Goal: Task Accomplishment & Management: Manage account settings

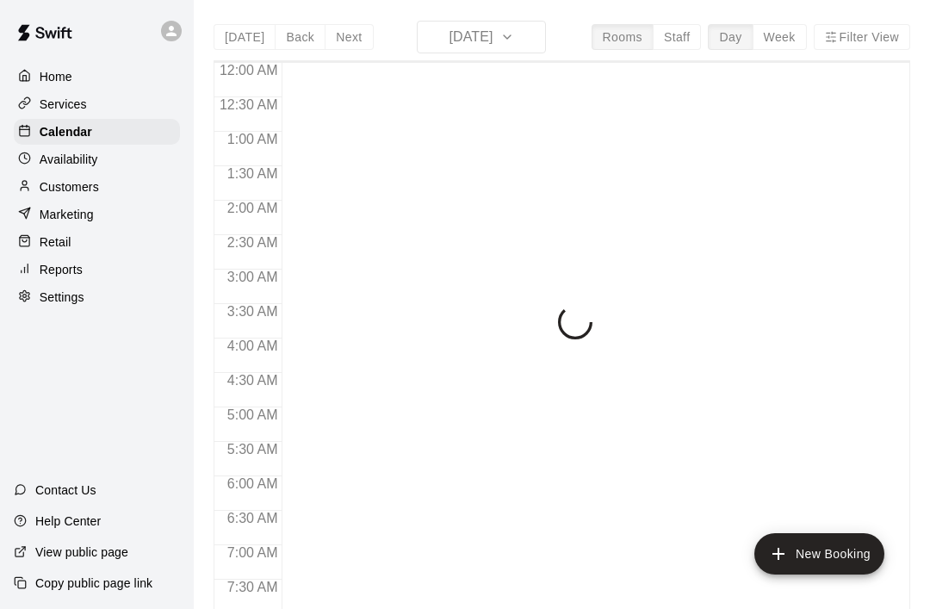
scroll to position [1034, 0]
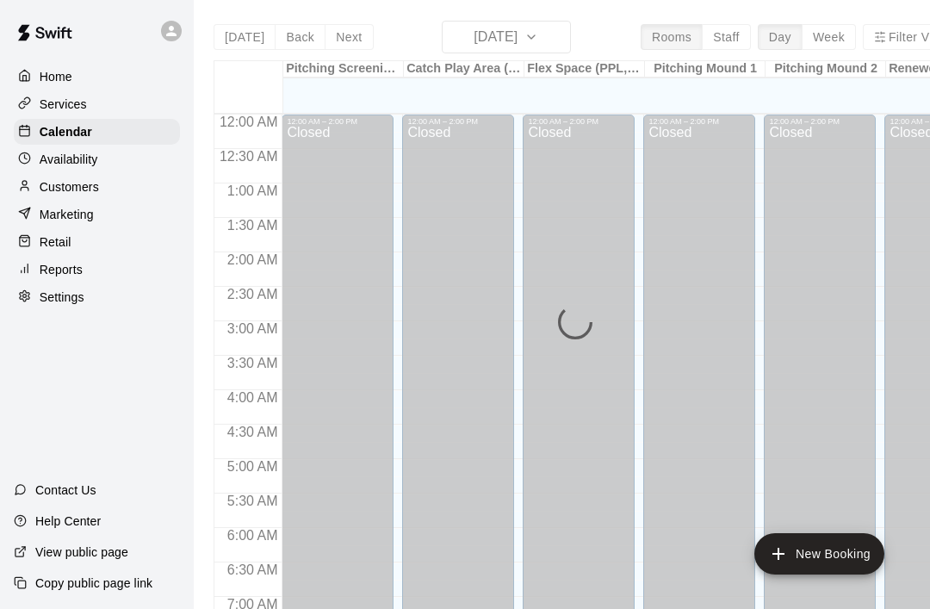
scroll to position [1034, 0]
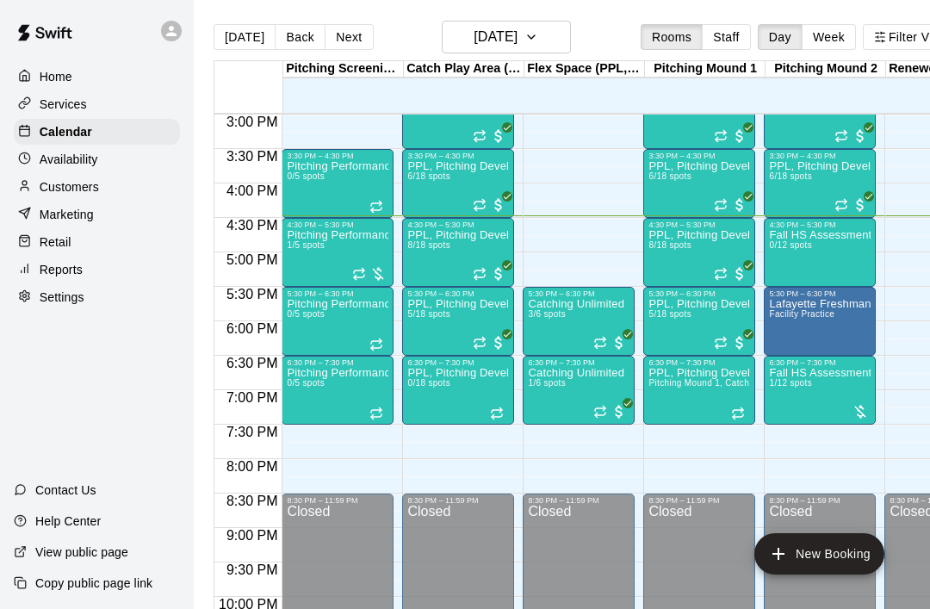
click at [95, 194] on p "Customers" at bounding box center [69, 186] width 59 height 17
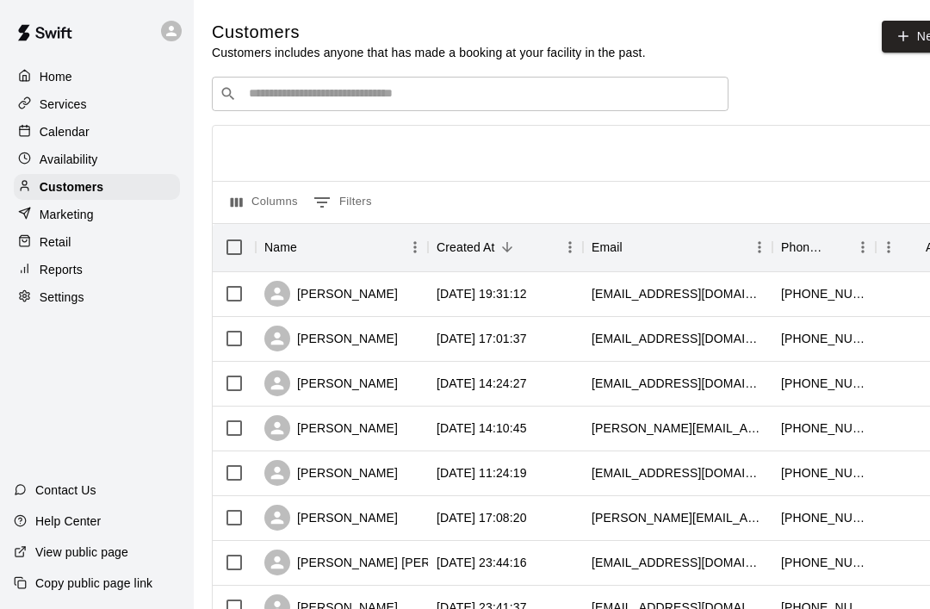
scroll to position [0, 31]
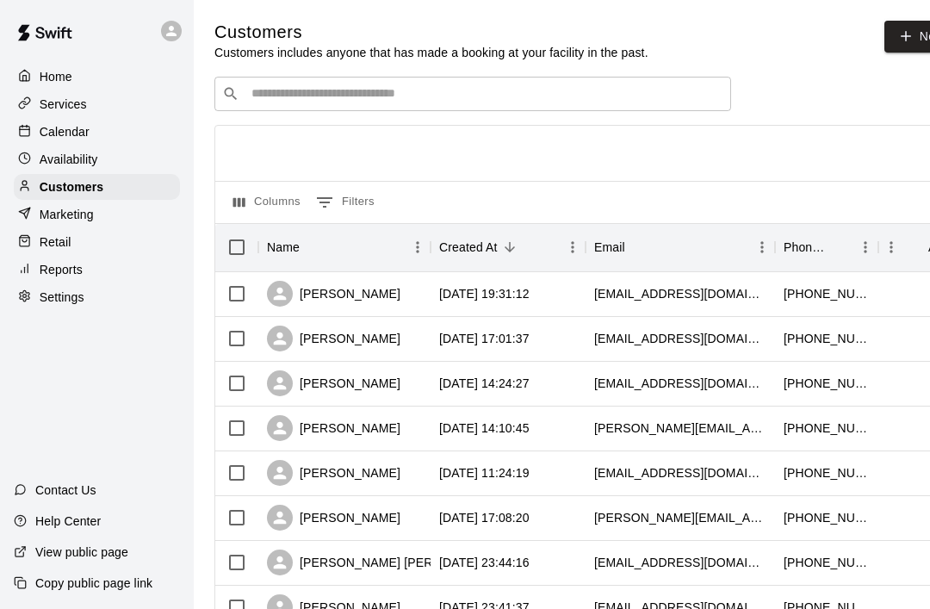
scroll to position [0, 17]
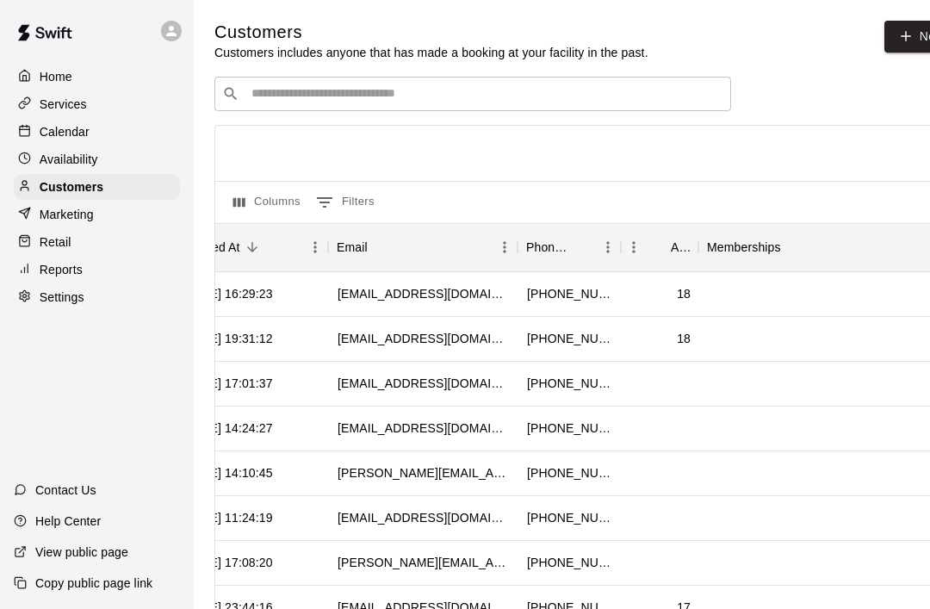
scroll to position [0, 257]
click at [691, 297] on div "18" at bounding box center [661, 294] width 78 height 45
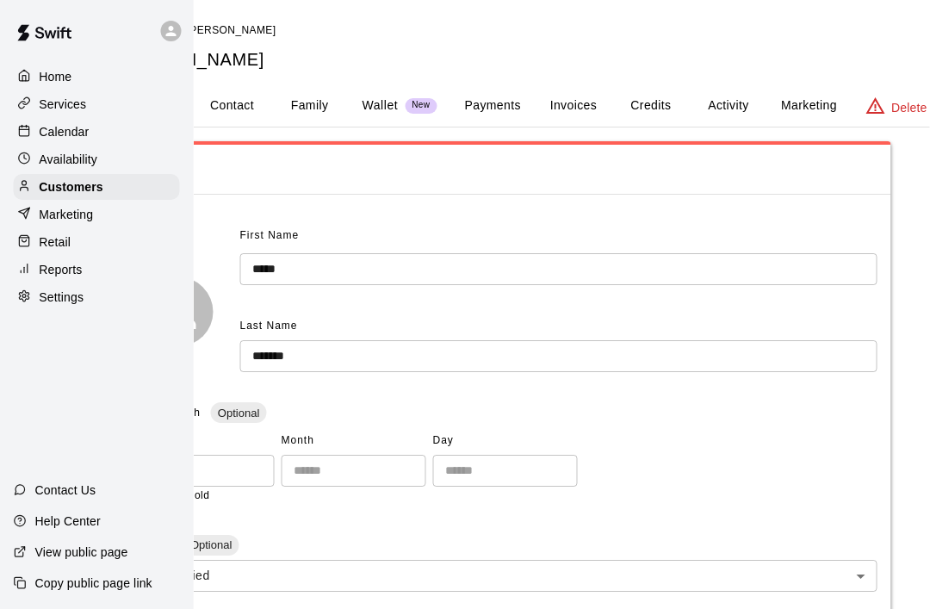
scroll to position [0, 112]
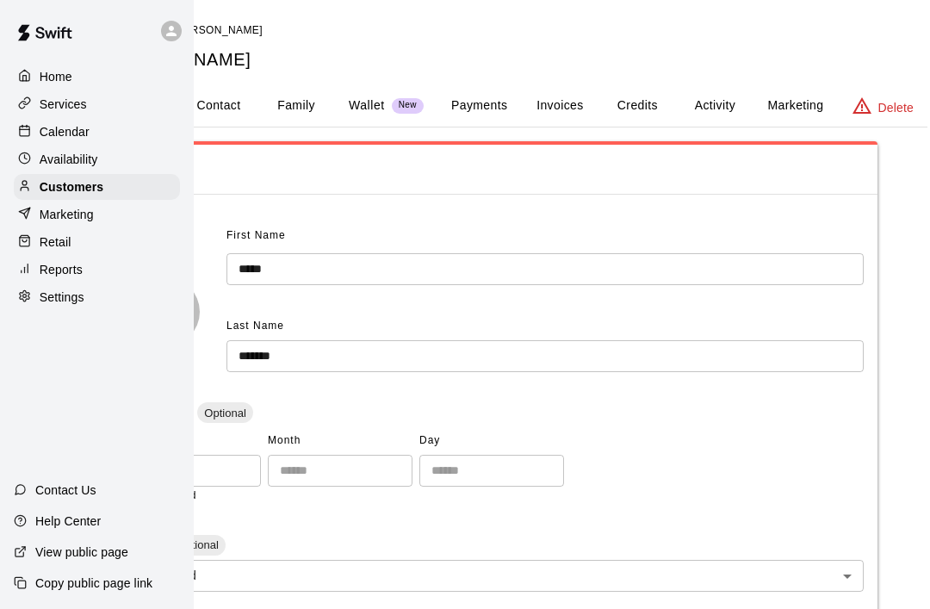
click at [737, 104] on button "Activity" at bounding box center [715, 105] width 78 height 41
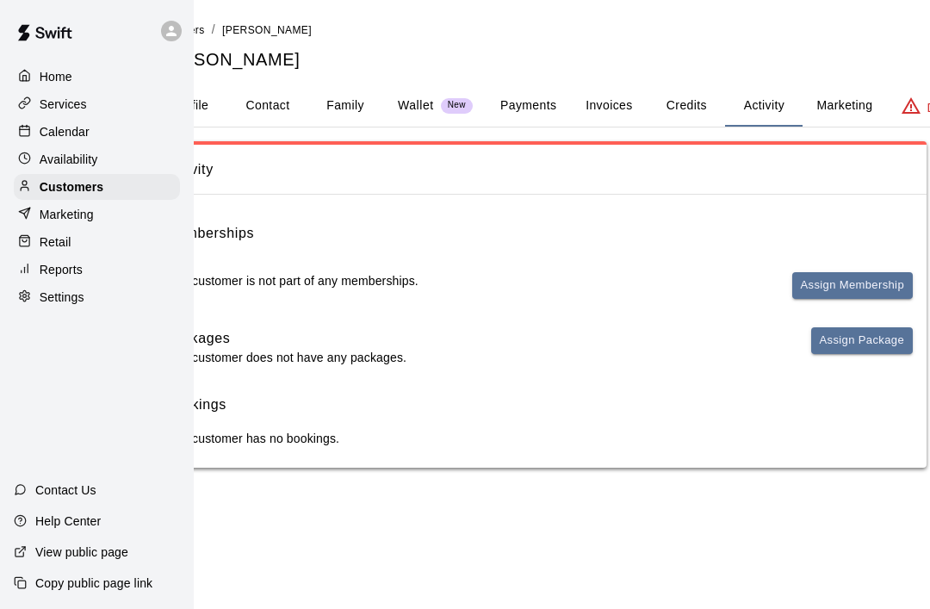
scroll to position [0, 0]
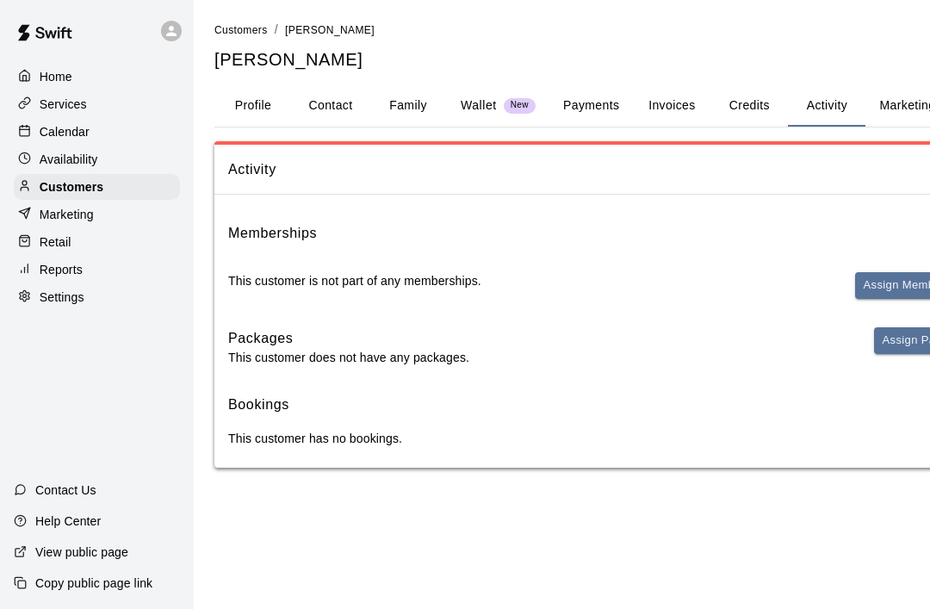
click at [901, 286] on button "Assign Membership" at bounding box center [915, 285] width 121 height 27
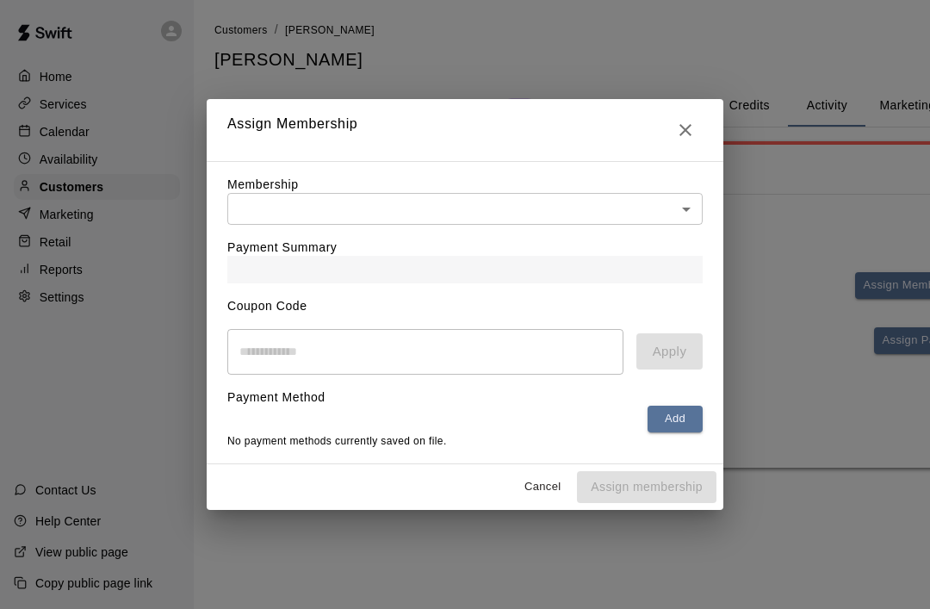
click at [689, 210] on body "Home Services Calendar Availability Customers Marketing Retail Reports Settings…" at bounding box center [465, 251] width 930 height 502
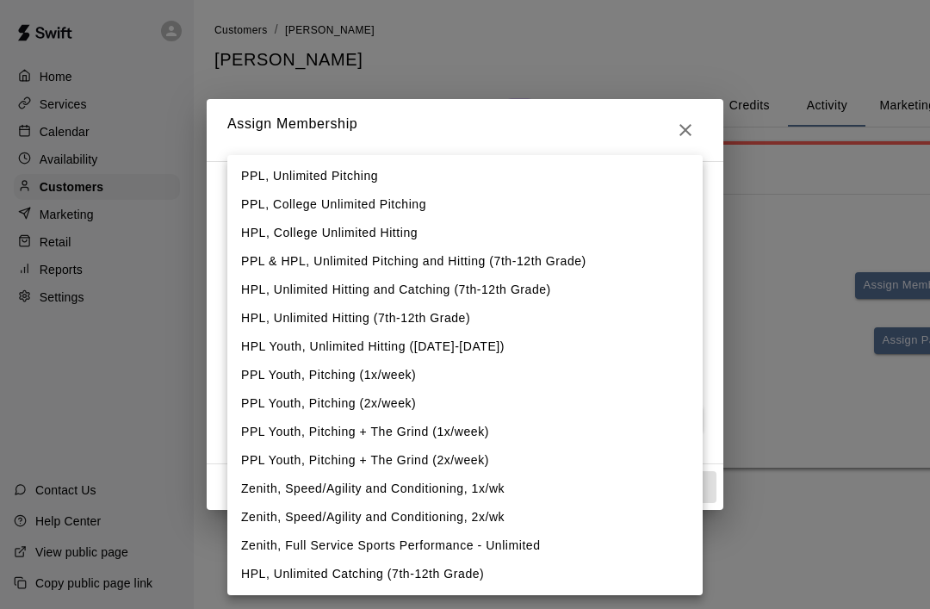
click at [301, 574] on li "HPL, Unlimited Catching (7th-12th Grade)" at bounding box center [465, 574] width 476 height 28
type input "**********"
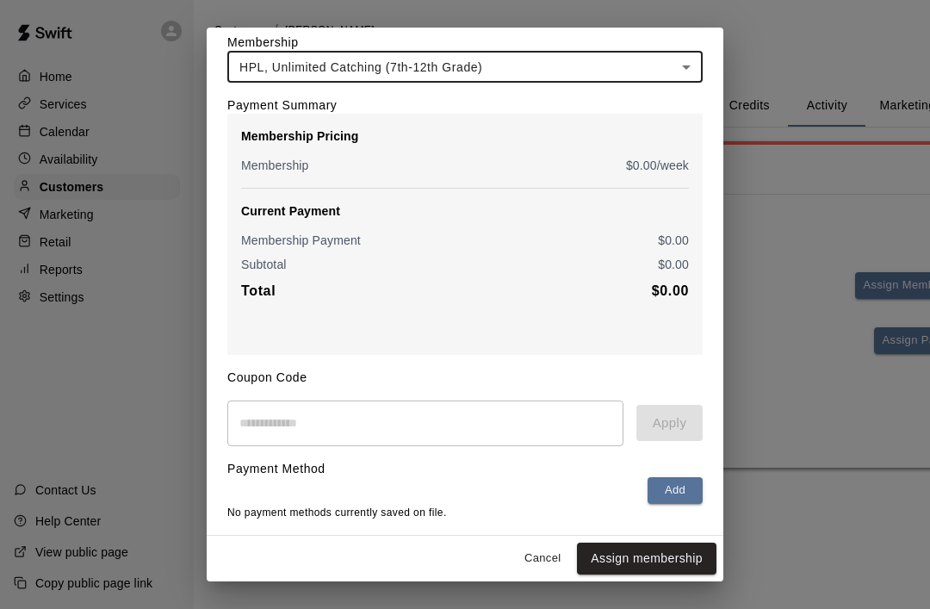
scroll to position [72, 0]
click at [672, 556] on button "Assign membership" at bounding box center [647, 559] width 140 height 32
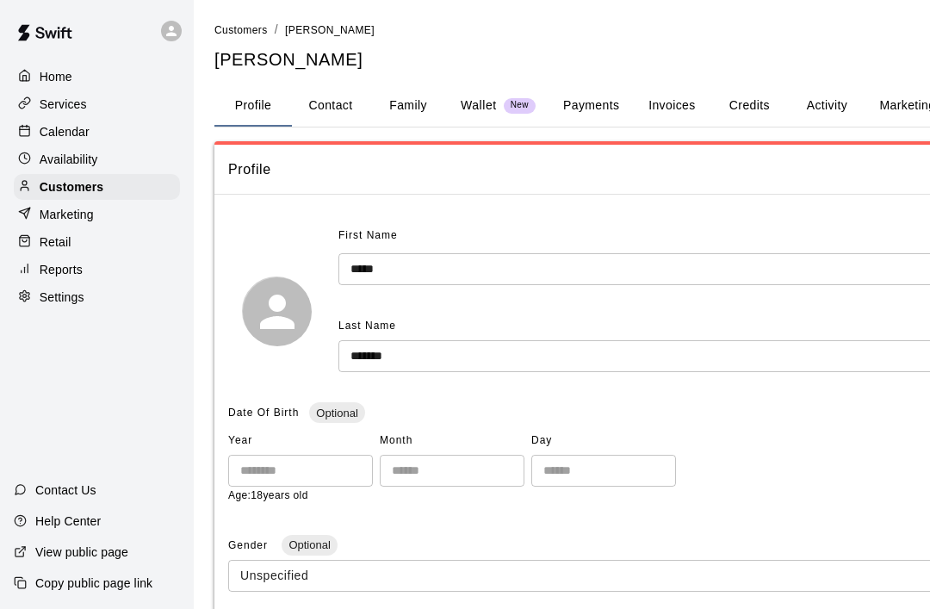
click at [74, 139] on p "Calendar" at bounding box center [65, 131] width 50 height 17
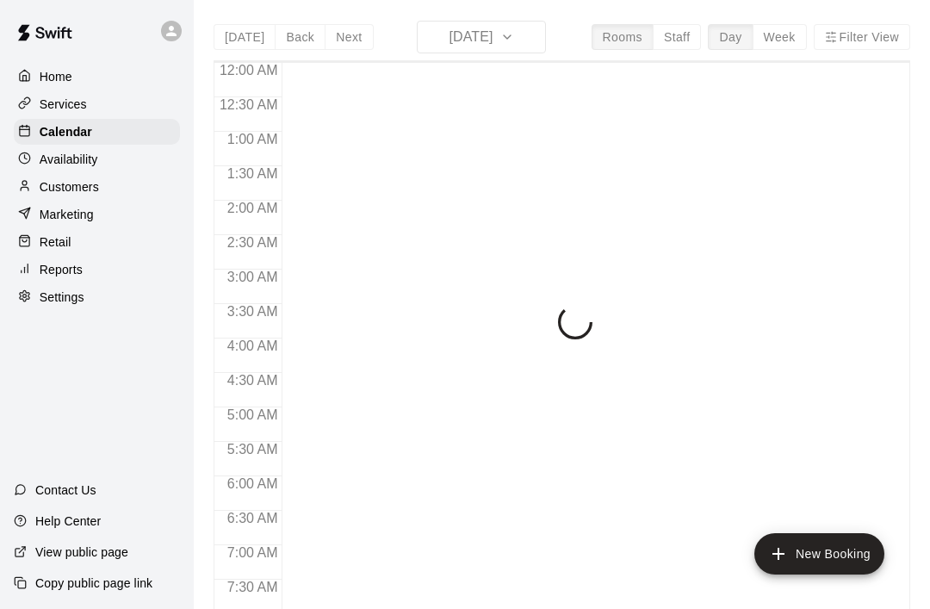
scroll to position [1034, 0]
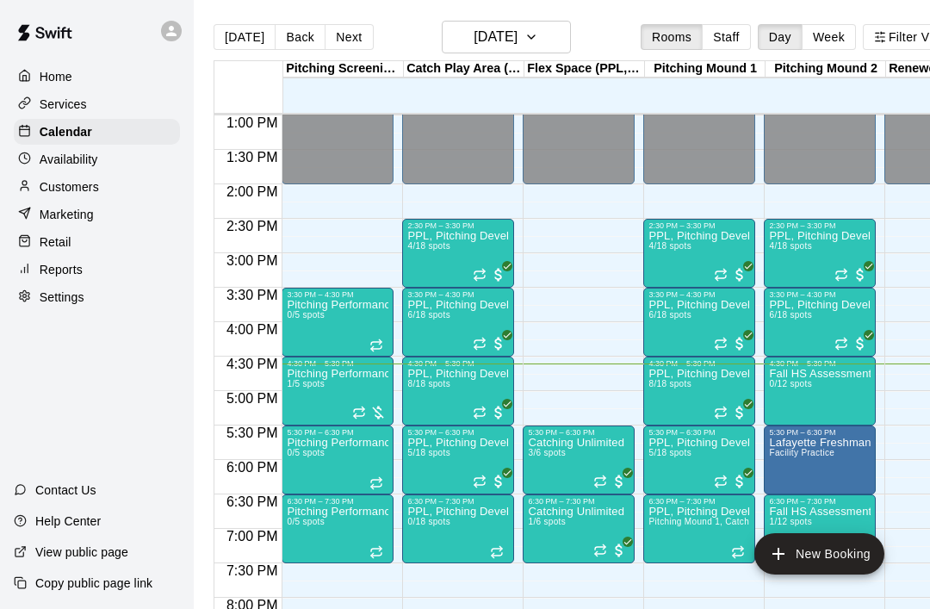
scroll to position [889, 0]
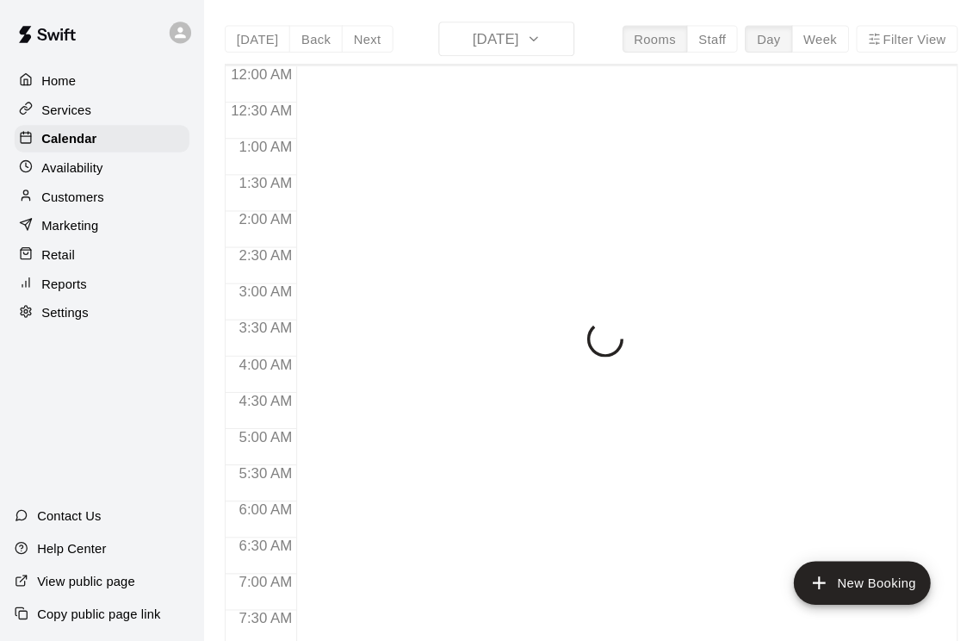
scroll to position [1034, 0]
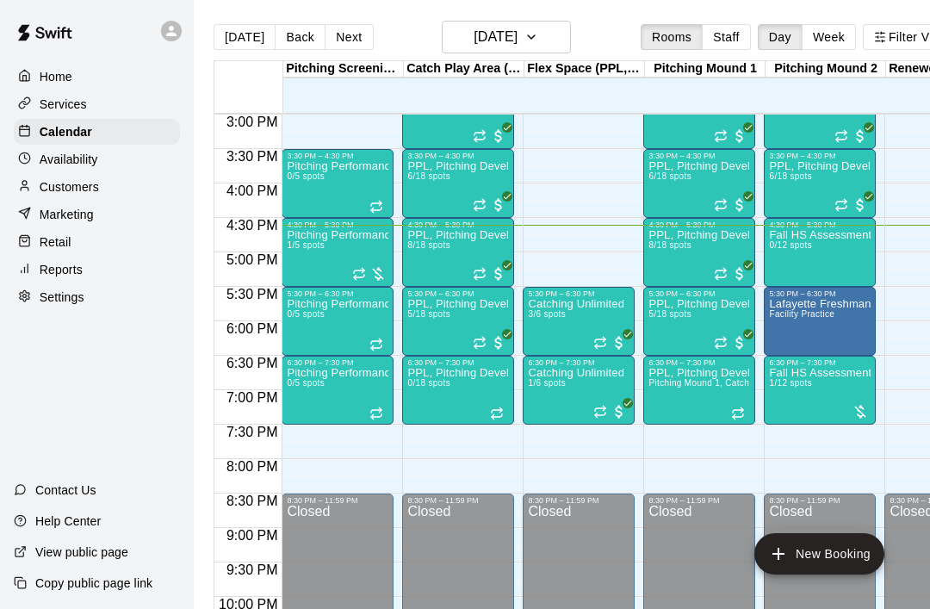
click at [51, 195] on p "Customers" at bounding box center [69, 186] width 59 height 17
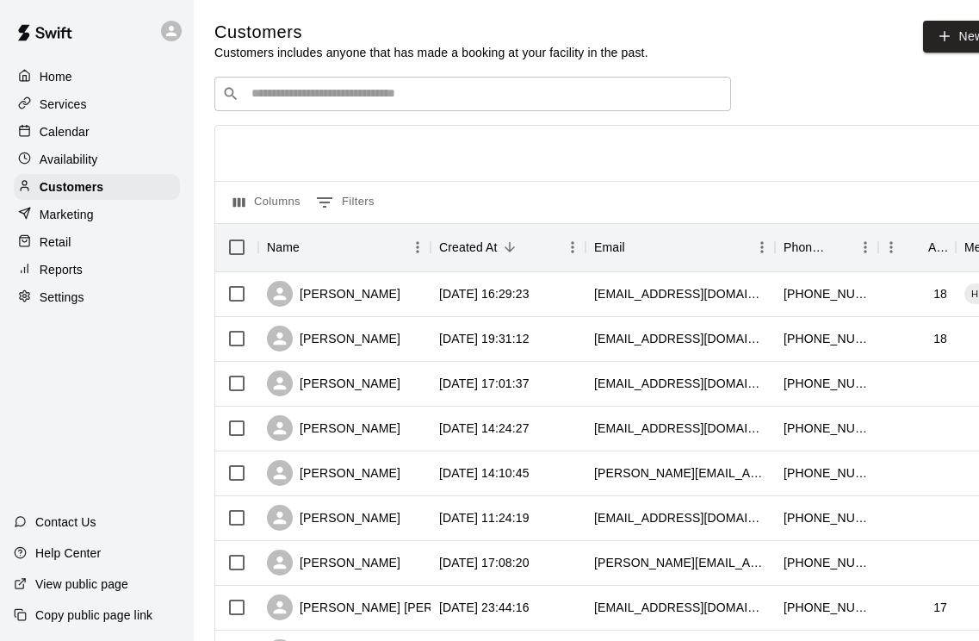
click at [56, 134] on p "Calendar" at bounding box center [65, 131] width 50 height 17
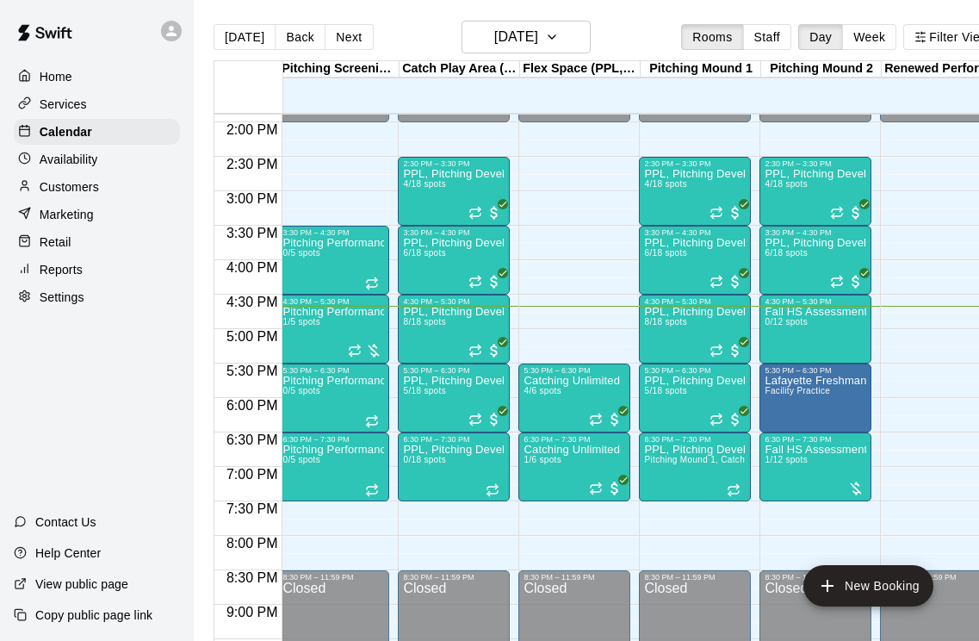
scroll to position [961, 4]
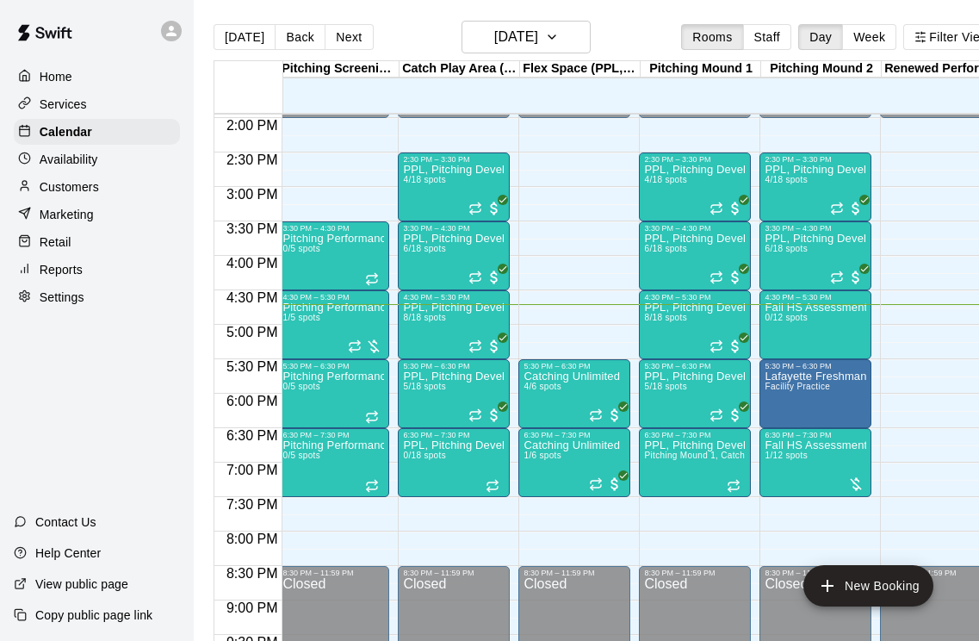
click at [341, 41] on button "Next" at bounding box center [349, 37] width 48 height 26
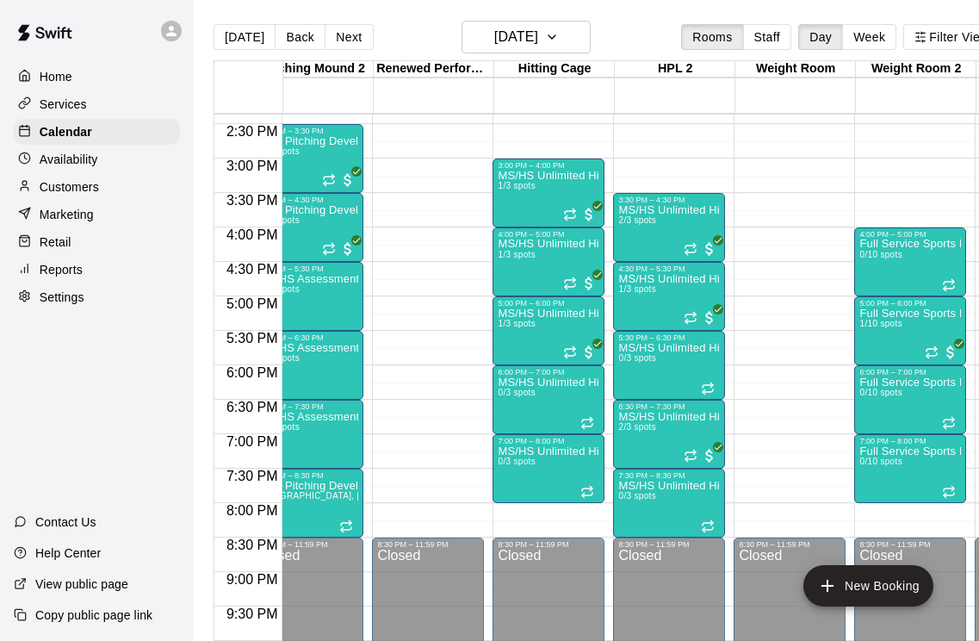
scroll to position [0, 523]
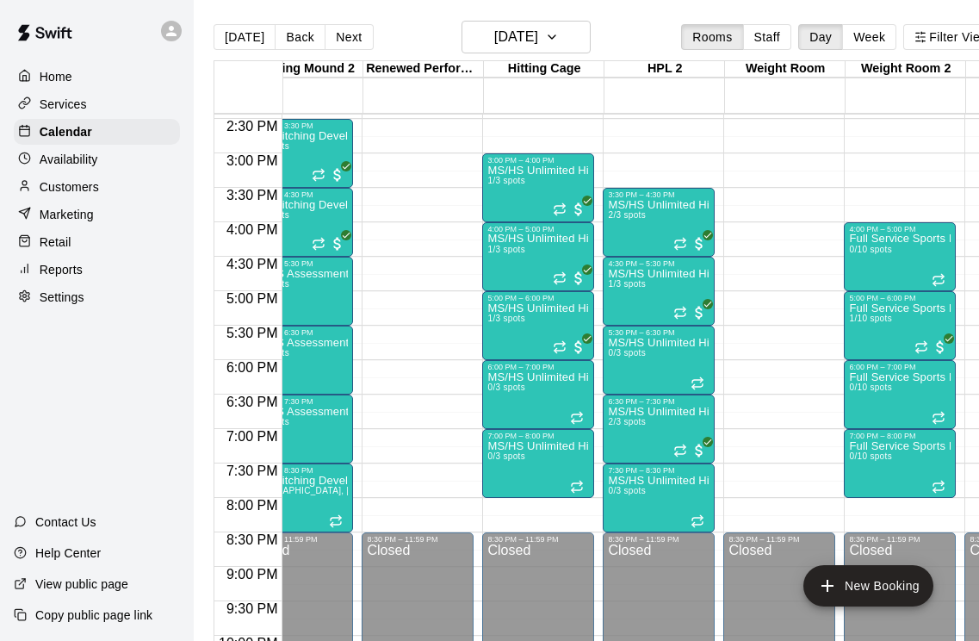
click at [706, 516] on div at bounding box center [699, 521] width 17 height 14
click at [718, 608] on icon "delete" at bounding box center [709, 610] width 21 height 21
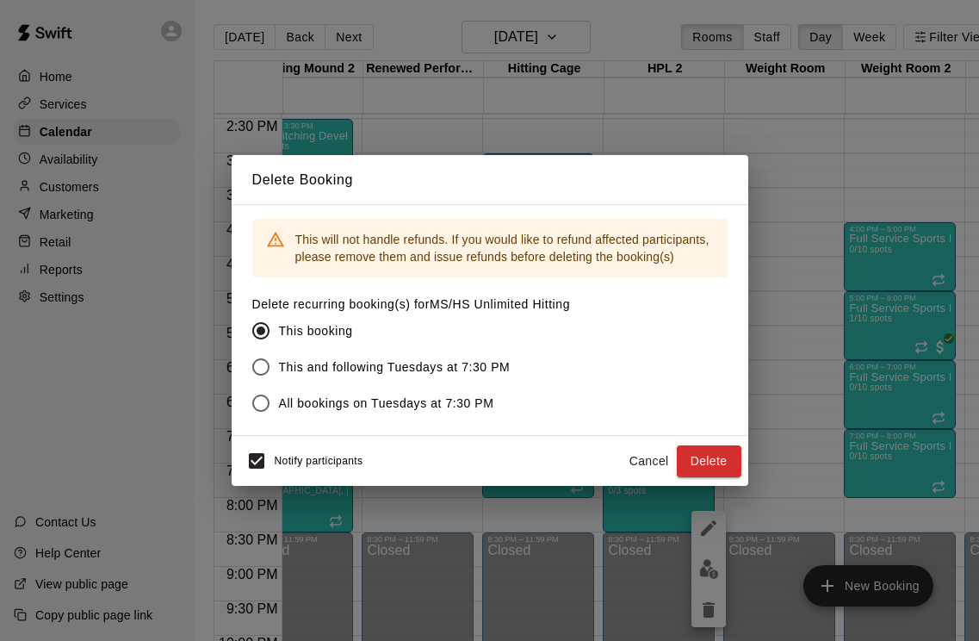
click at [726, 464] on button "Delete" at bounding box center [709, 461] width 65 height 32
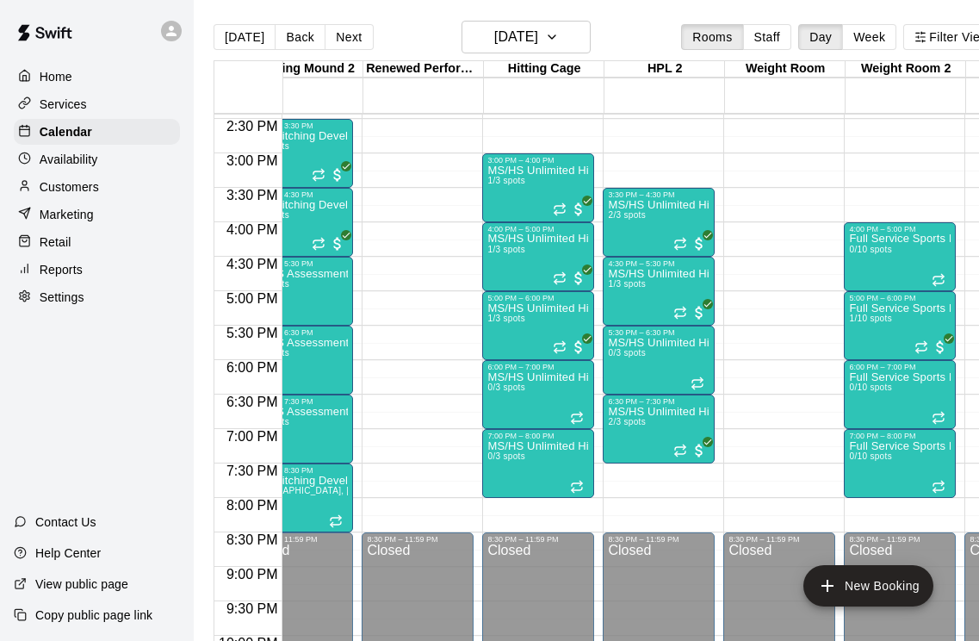
click at [338, 37] on button "Next" at bounding box center [349, 37] width 48 height 26
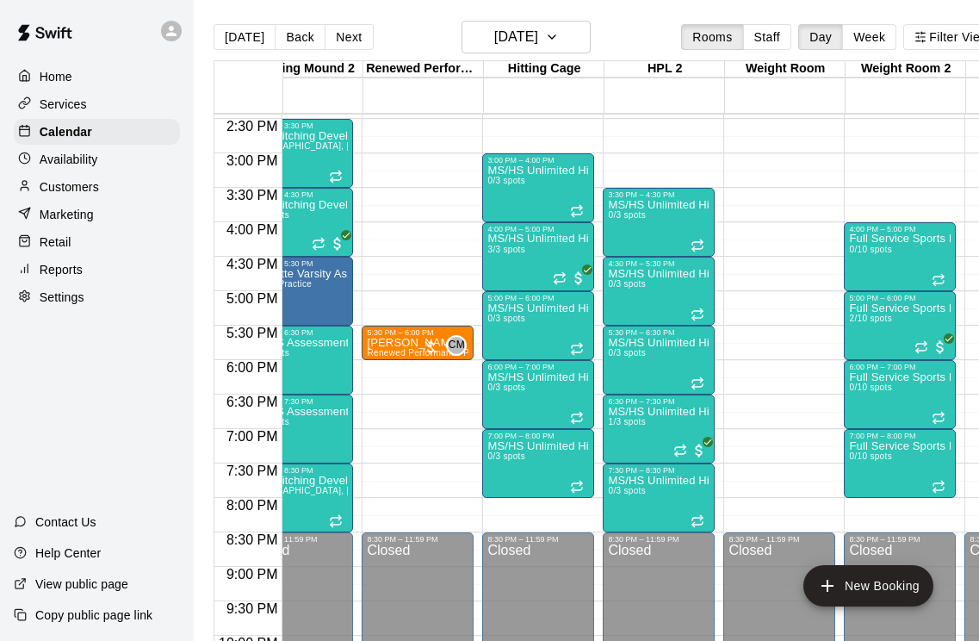
click at [703, 519] on icon "Recurring event" at bounding box center [702, 517] width 3 height 4
click at [725, 600] on icon "delete" at bounding box center [719, 610] width 21 height 21
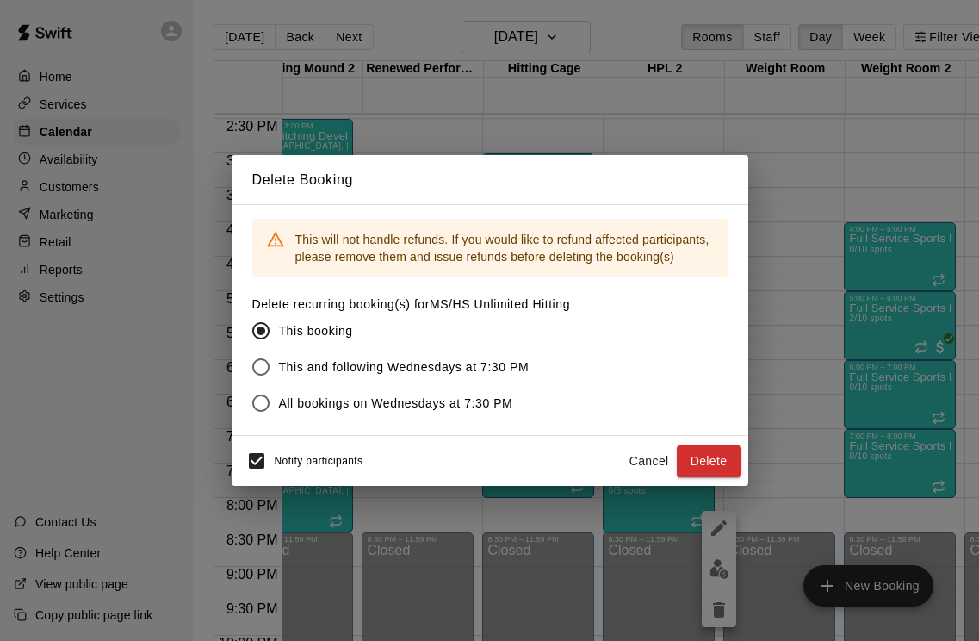
click at [728, 458] on button "Delete" at bounding box center [709, 461] width 65 height 32
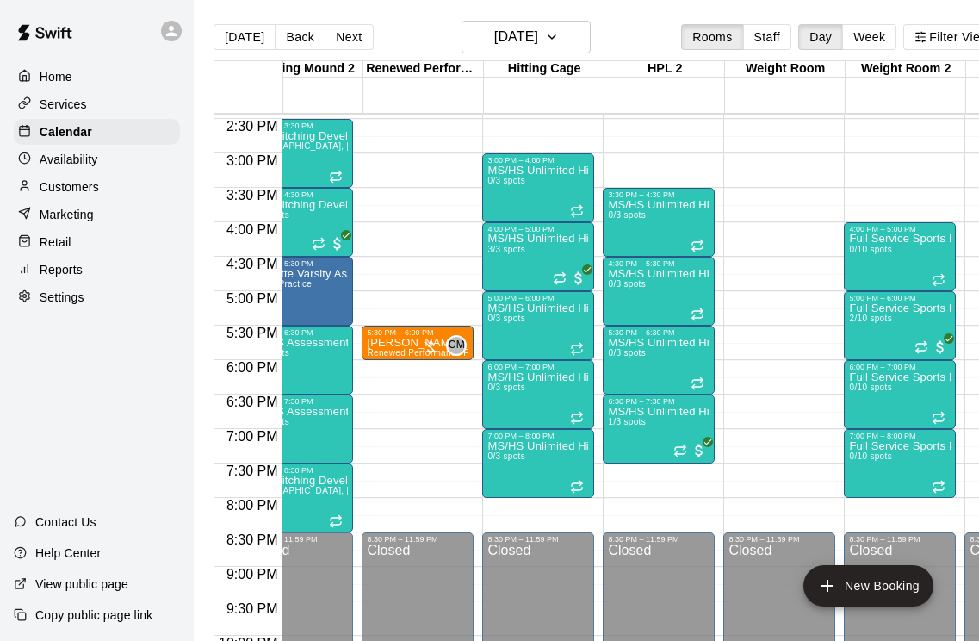
click at [234, 47] on button "[DATE]" at bounding box center [245, 37] width 62 height 26
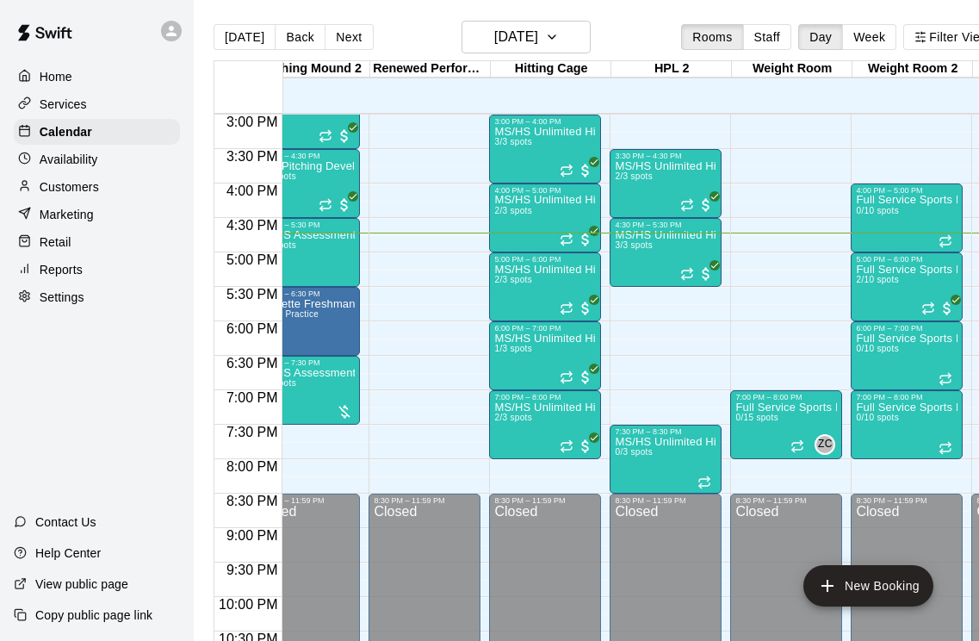
scroll to position [1035, 516]
click at [569, 308] on icon "Recurring event" at bounding box center [567, 308] width 14 height 14
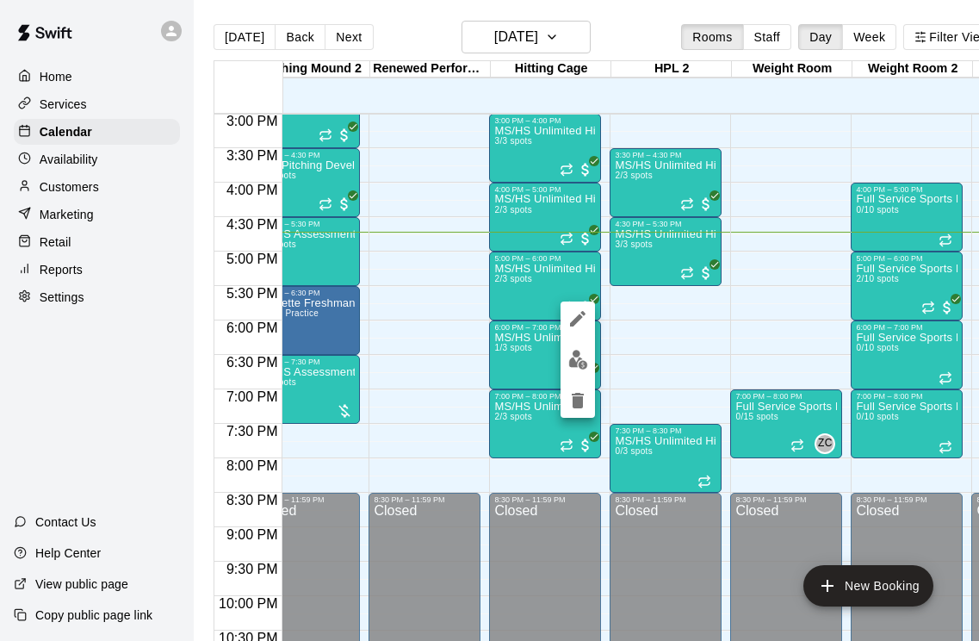
click at [581, 364] on img "edit" at bounding box center [579, 360] width 20 height 20
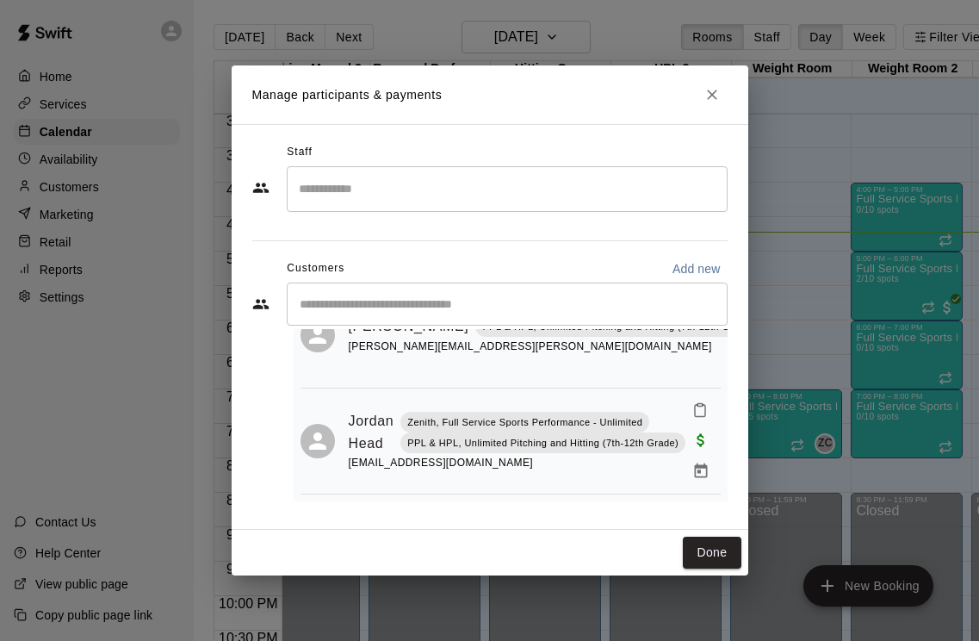
scroll to position [88, 0]
click at [711, 98] on icon "Close" at bounding box center [712, 94] width 17 height 17
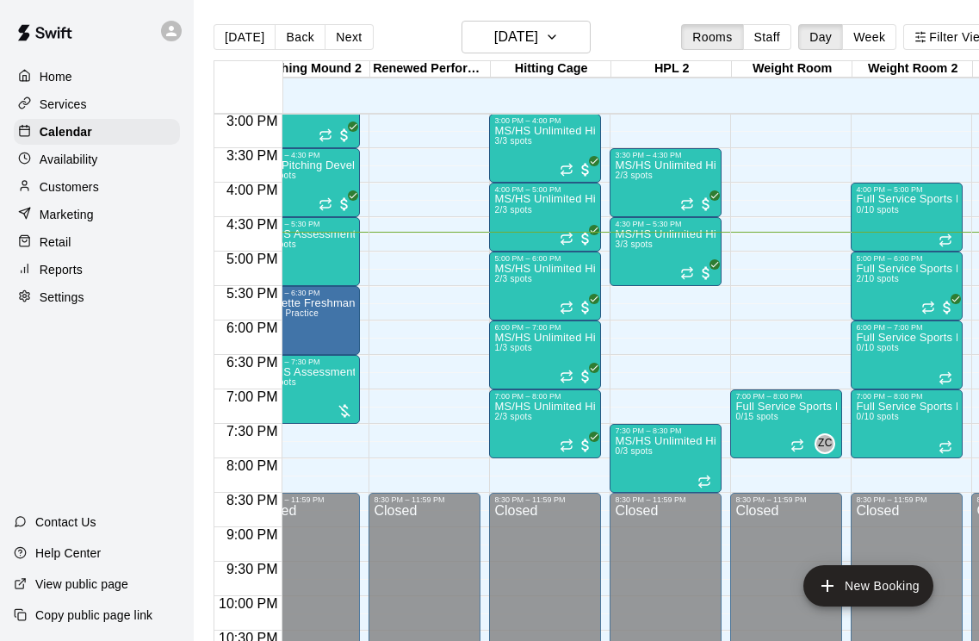
click at [572, 374] on icon "Recurring event" at bounding box center [567, 374] width 10 height 3
click at [587, 432] on img "edit" at bounding box center [580, 432] width 20 height 20
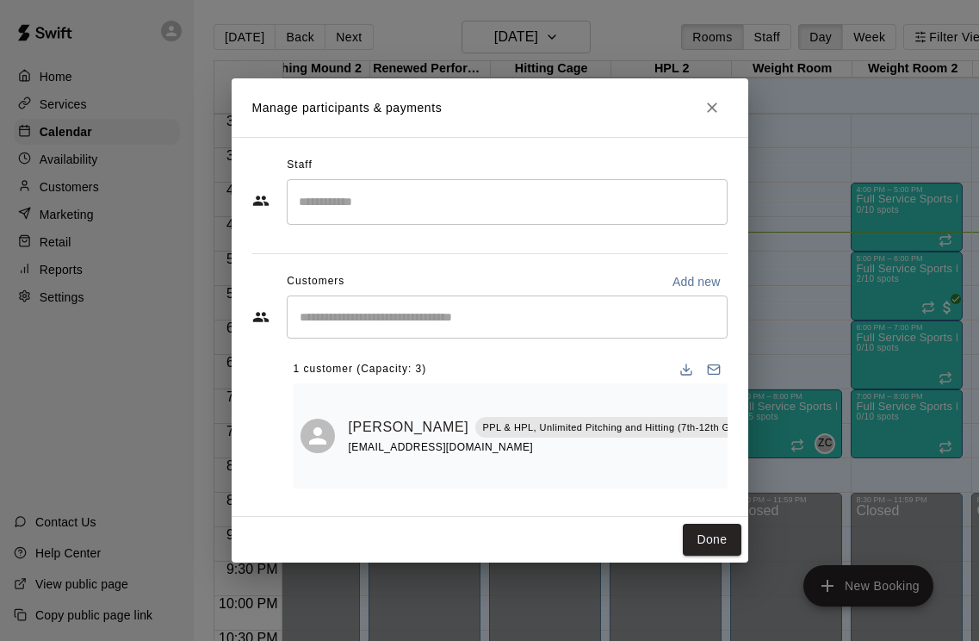
click at [712, 113] on icon "Close" at bounding box center [712, 107] width 17 height 17
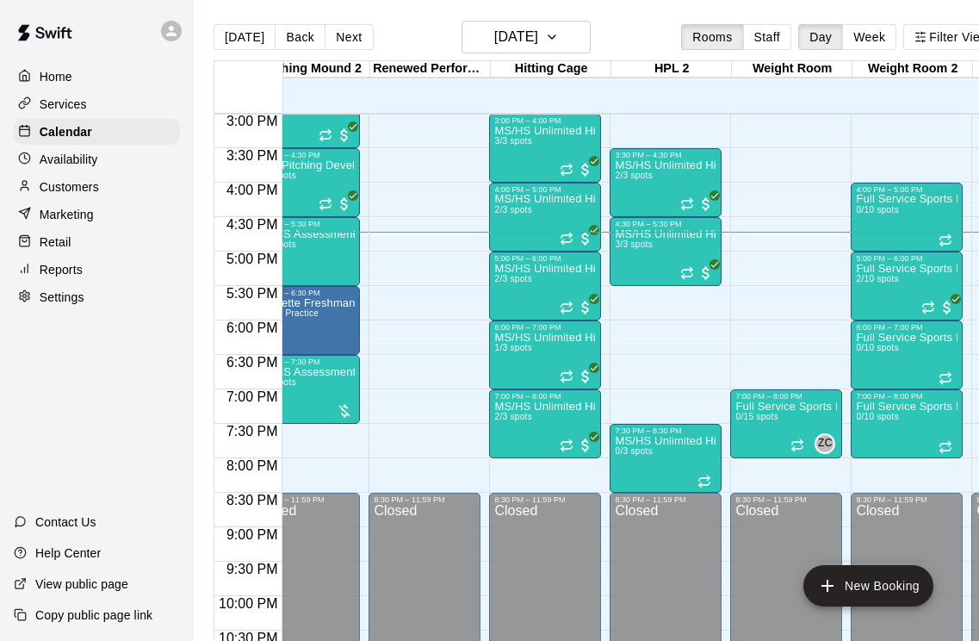
click at [712, 476] on icon "Recurring event" at bounding box center [705, 482] width 14 height 14
click at [723, 580] on icon "delete" at bounding box center [716, 574] width 21 height 21
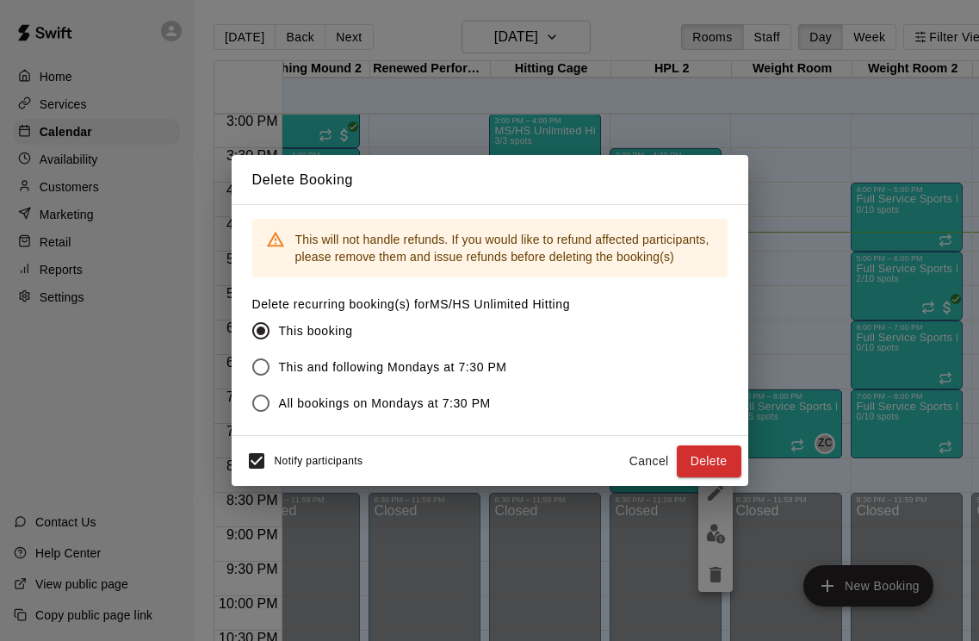
click at [722, 469] on button "Delete" at bounding box center [709, 461] width 65 height 32
